Goal: Find specific page/section

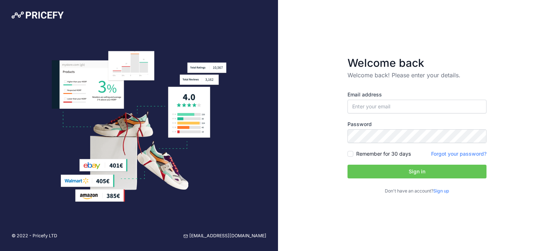
type input "[EMAIL_ADDRESS][DOMAIN_NAME]"
click at [409, 123] on label "Password" at bounding box center [416, 124] width 139 height 7
click at [407, 172] on button "Sign in" at bounding box center [416, 172] width 139 height 14
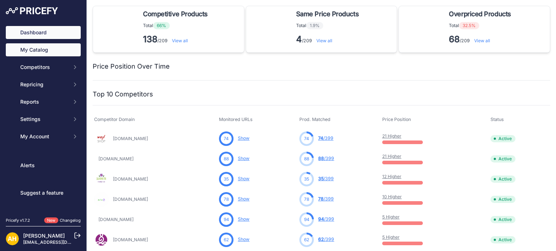
click at [55, 51] on link "My Catalog" at bounding box center [43, 49] width 75 height 13
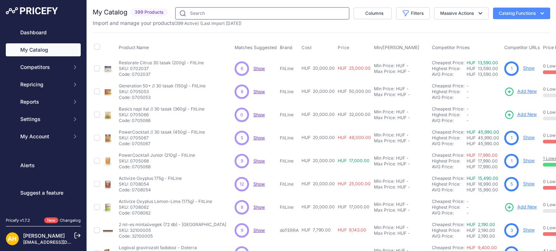
click at [201, 14] on input "text" at bounding box center [262, 13] width 174 height 12
type input "roam"
